Goal: Transaction & Acquisition: Purchase product/service

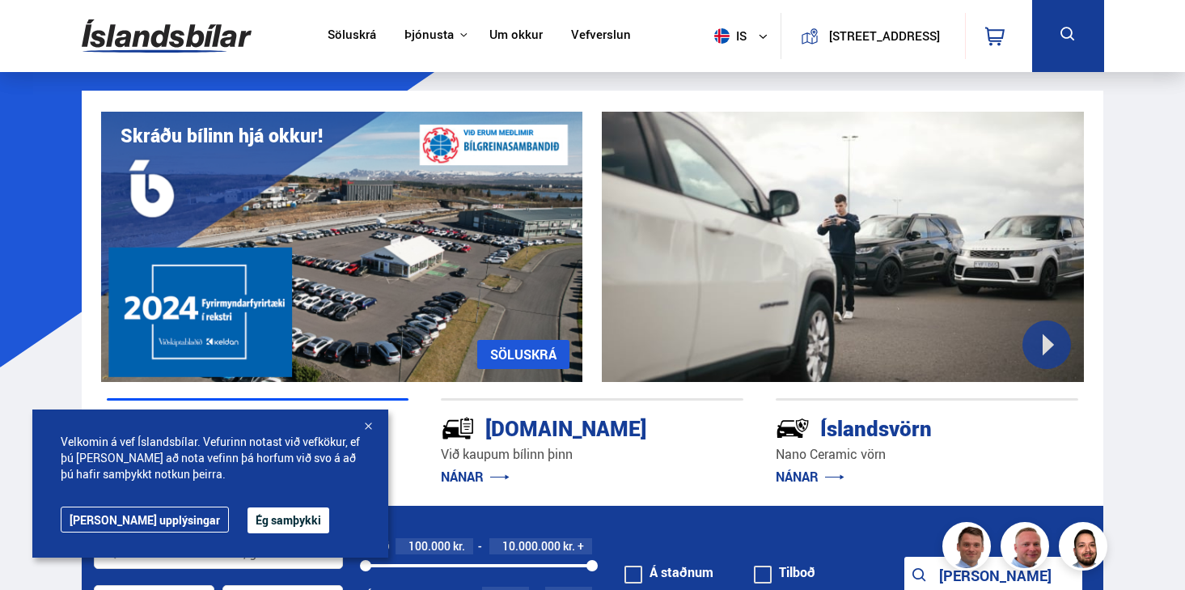
click at [370, 429] on div at bounding box center [368, 427] width 16 height 16
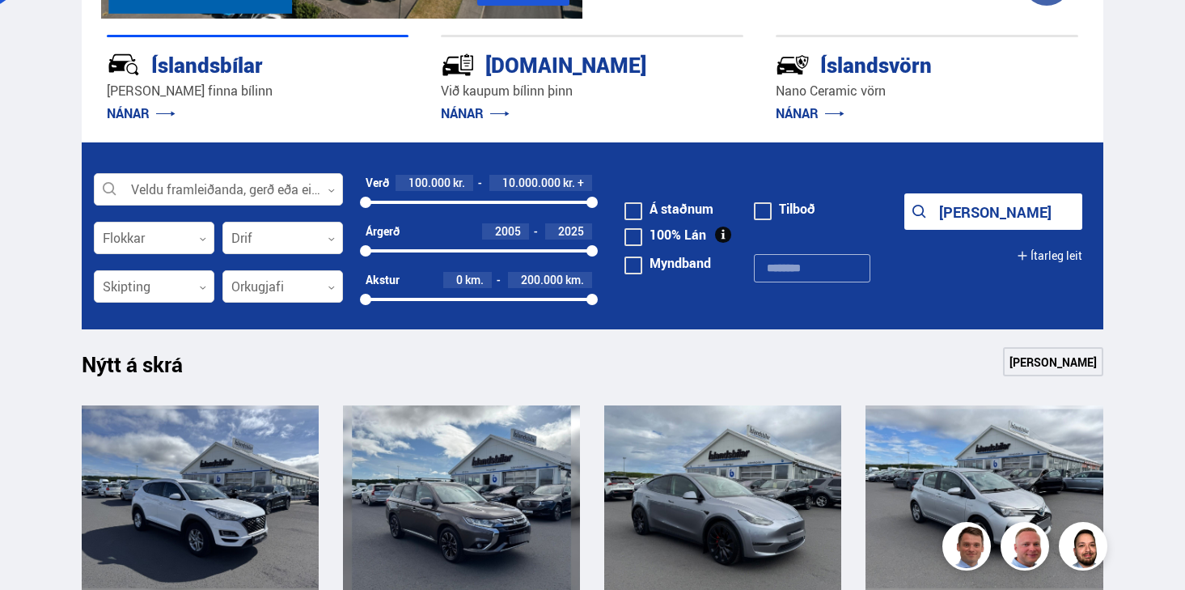
scroll to position [364, 0]
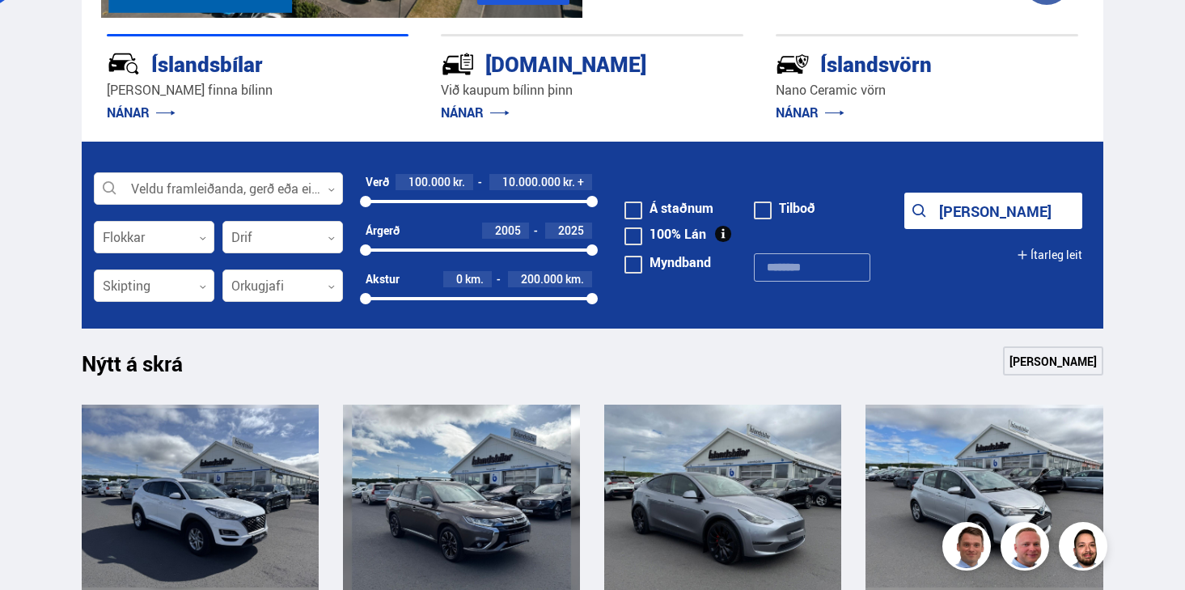
click at [417, 200] on div at bounding box center [479, 201] width 226 height 3
click at [367, 200] on div "2300000 10000000" at bounding box center [479, 201] width 226 height 3
drag, startPoint x: 597, startPoint y: 199, endPoint x: 379, endPoint y: 202, distance: 217.6
click at [379, 202] on div "707148" at bounding box center [379, 201] width 11 height 11
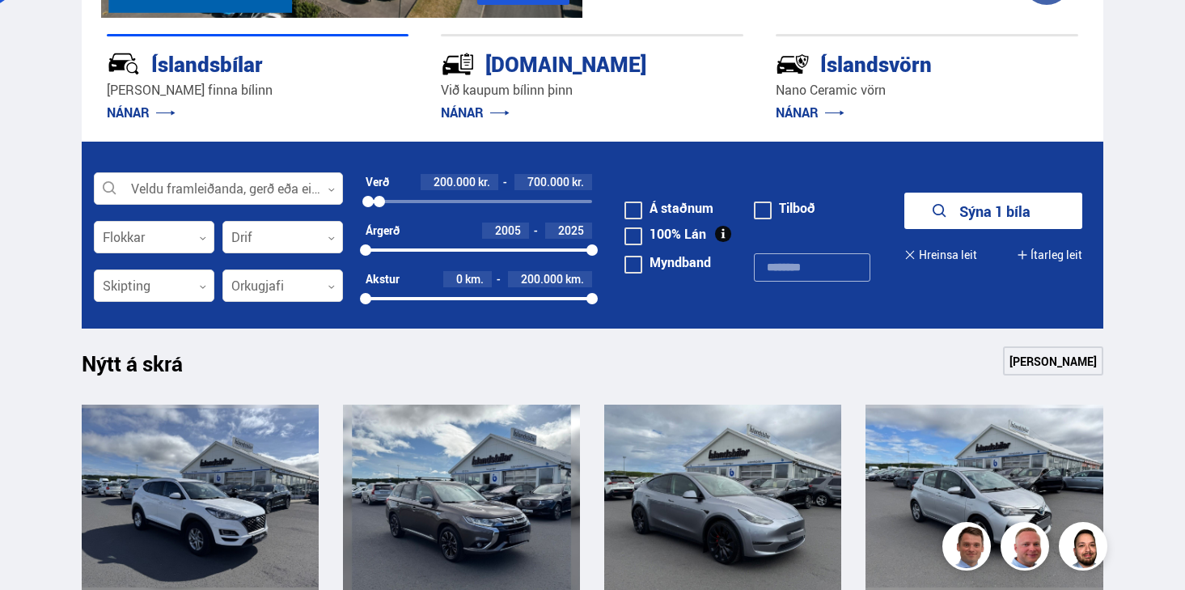
click at [1047, 360] on link "[PERSON_NAME]" at bounding box center [1053, 360] width 100 height 29
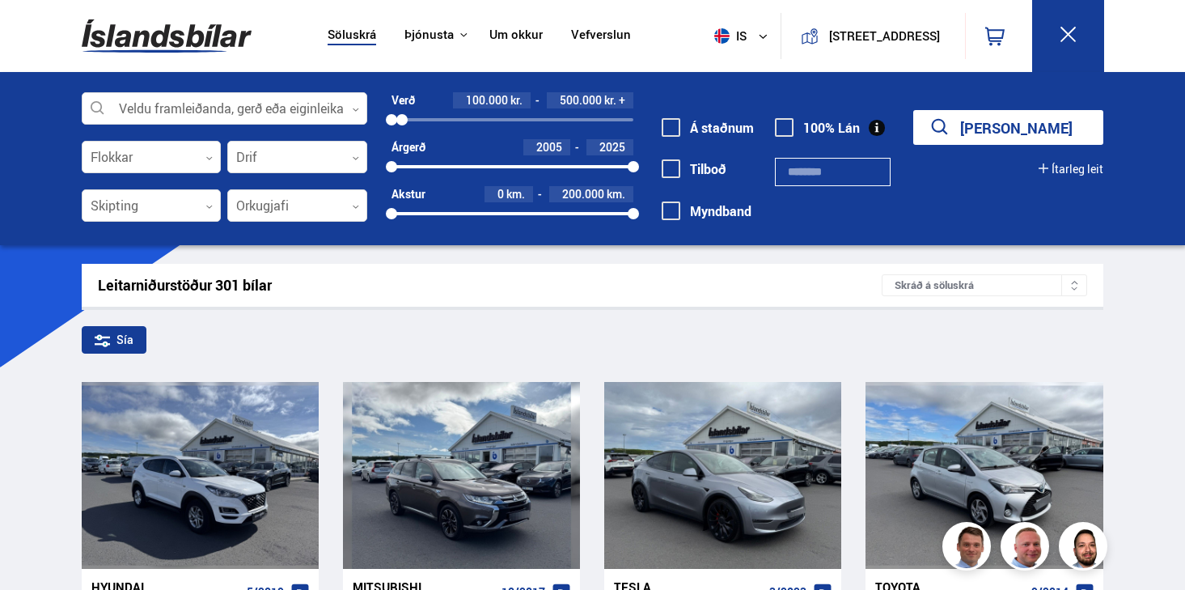
drag, startPoint x: 633, startPoint y: 124, endPoint x: 402, endPoint y: 122, distance: 230.5
click at [402, 122] on div at bounding box center [401, 119] width 11 height 11
